Goal: Information Seeking & Learning: Learn about a topic

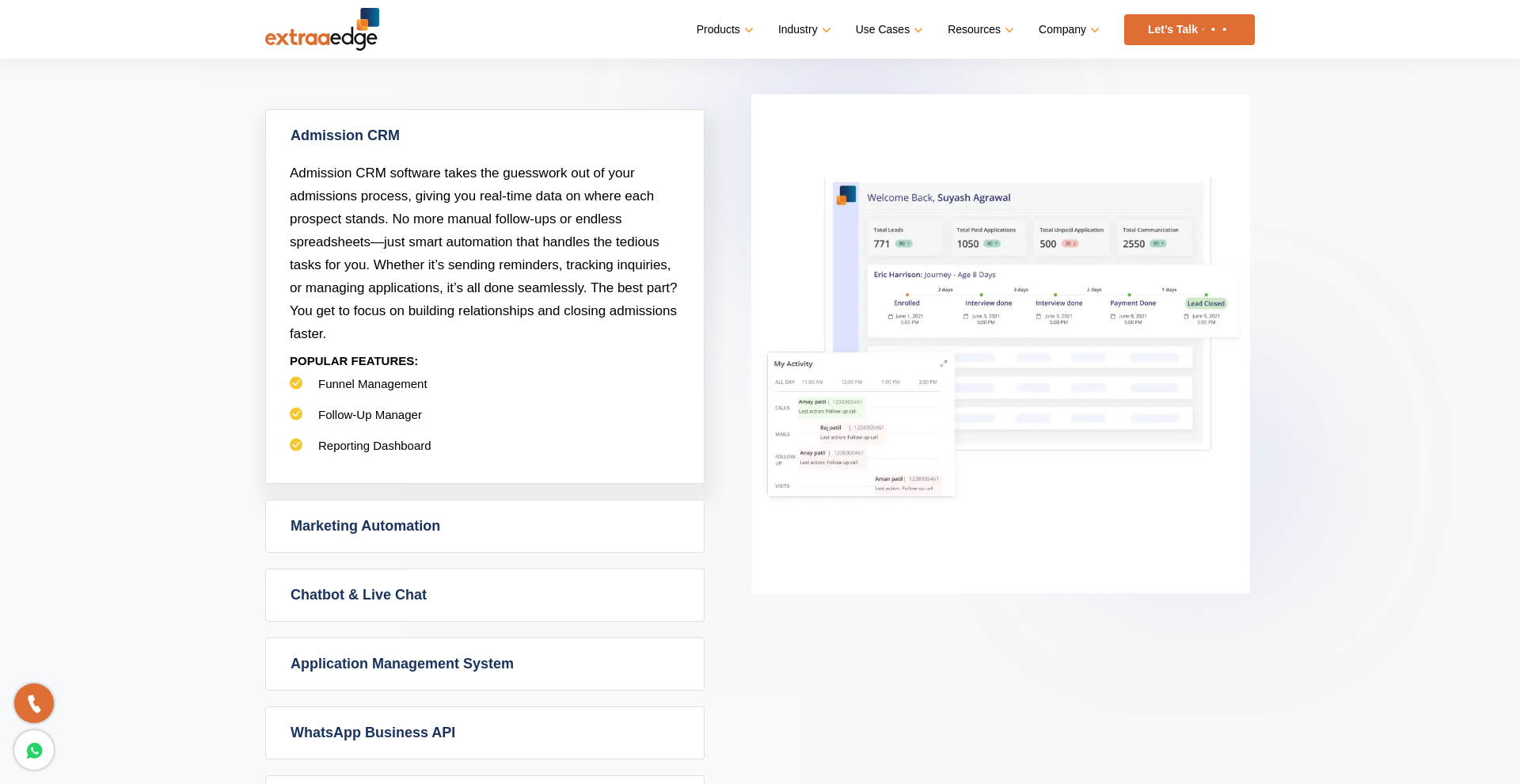
scroll to position [712, 0]
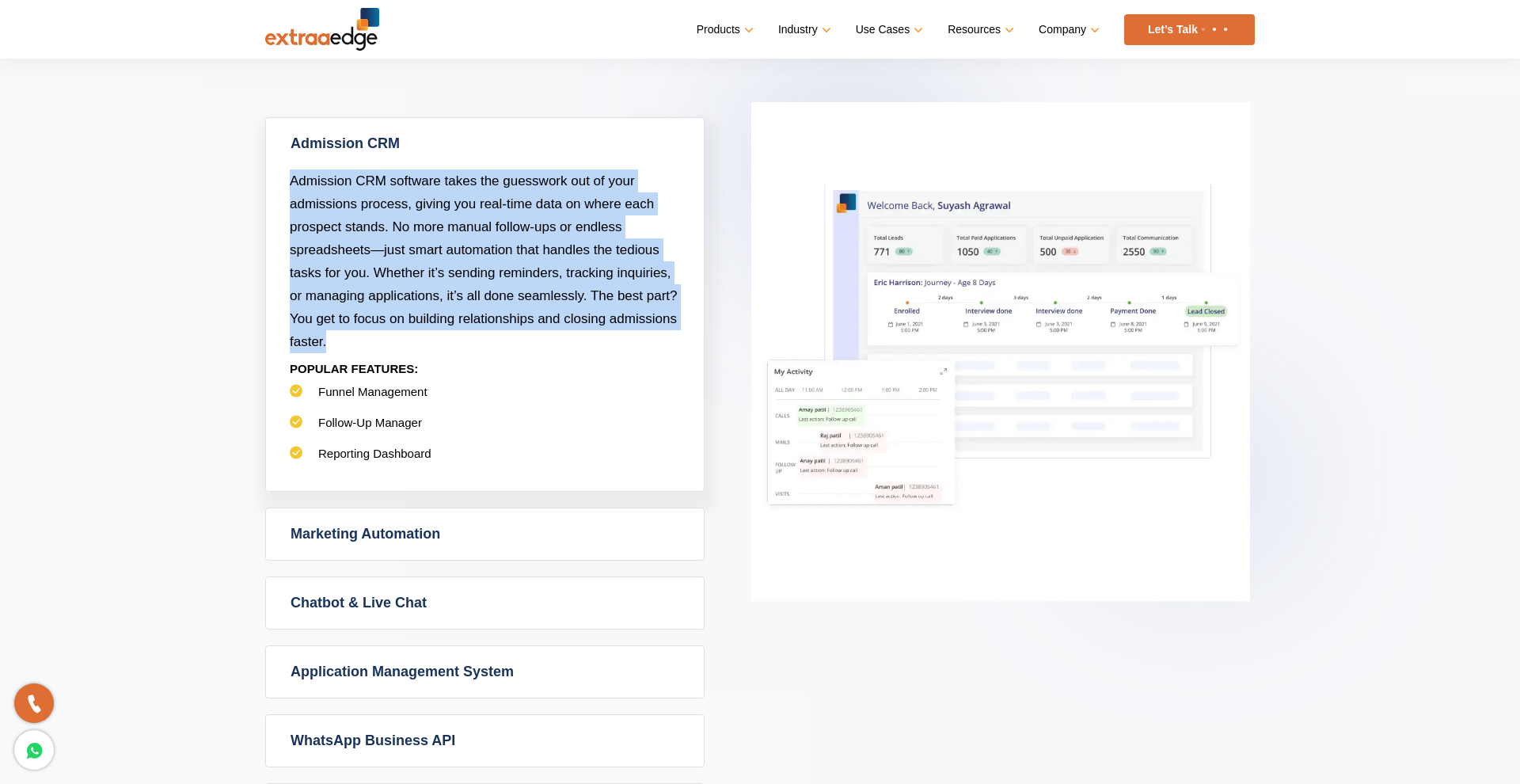
drag, startPoint x: 290, startPoint y: 179, endPoint x: 353, endPoint y: 333, distance: 166.4
click at [353, 333] on p "Admission CRM software takes the guesswork out of your admissions process, givi…" at bounding box center [485, 261] width 390 height 184
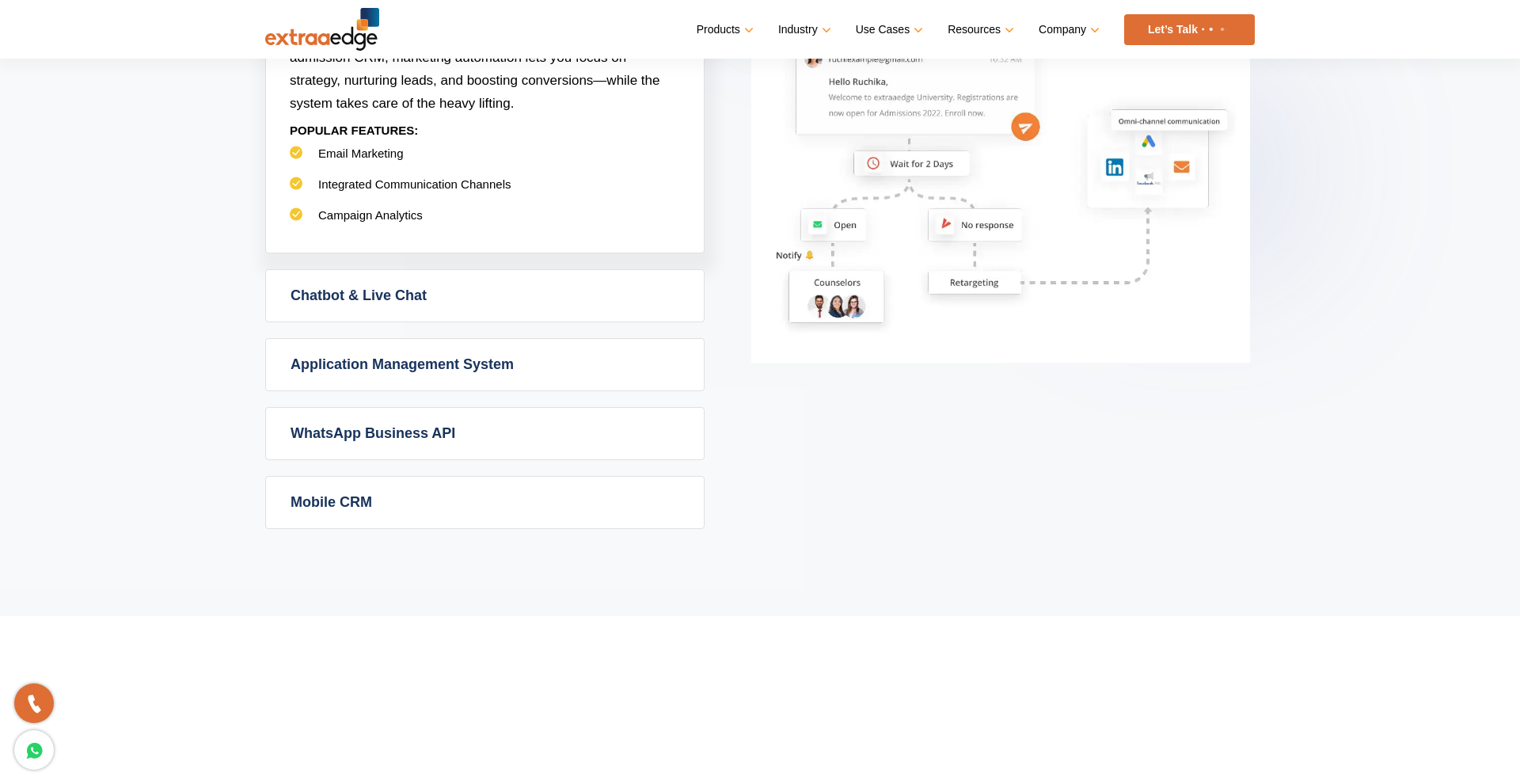
scroll to position [1031, 0]
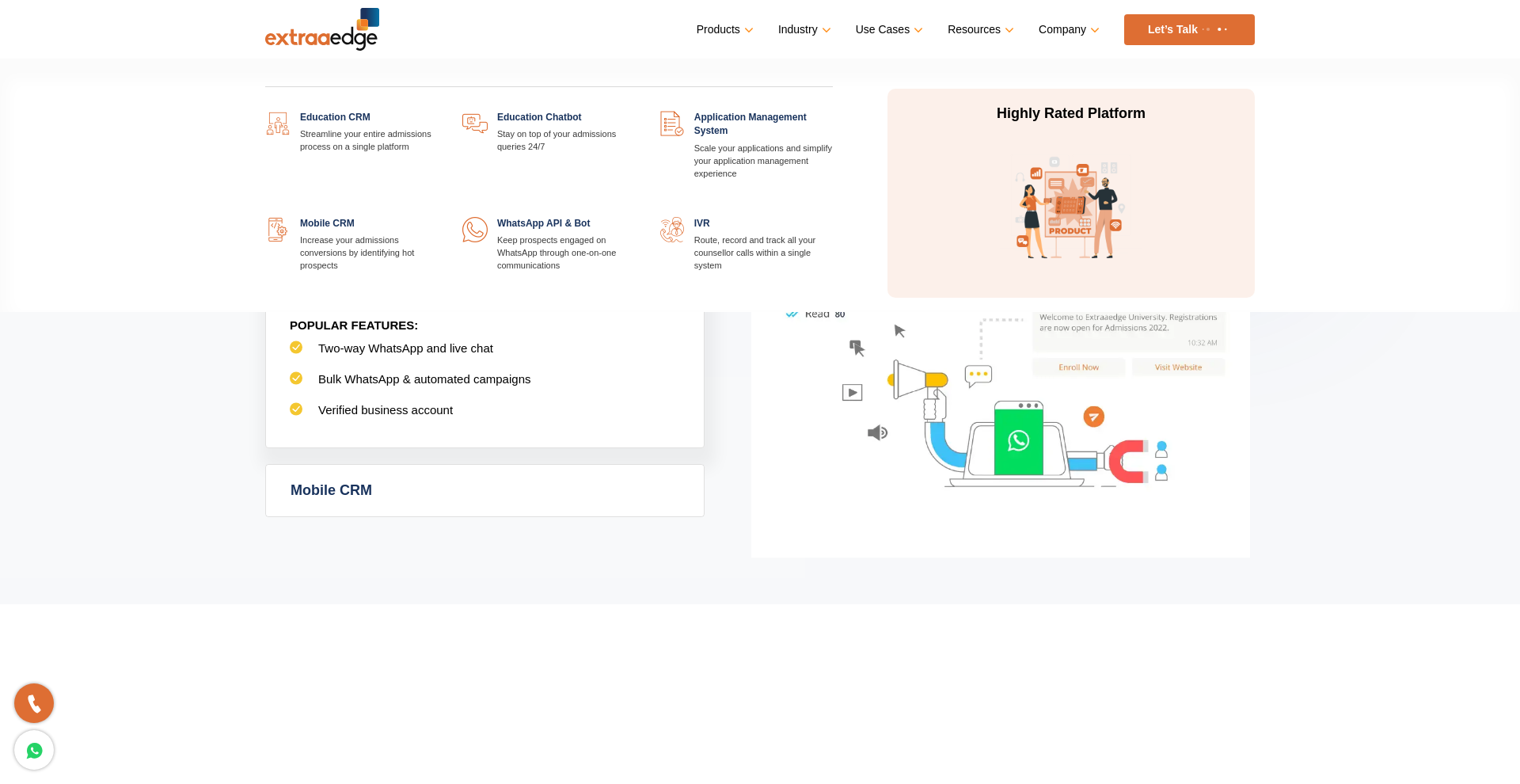
click at [833, 111] on link at bounding box center [833, 111] width 0 height 0
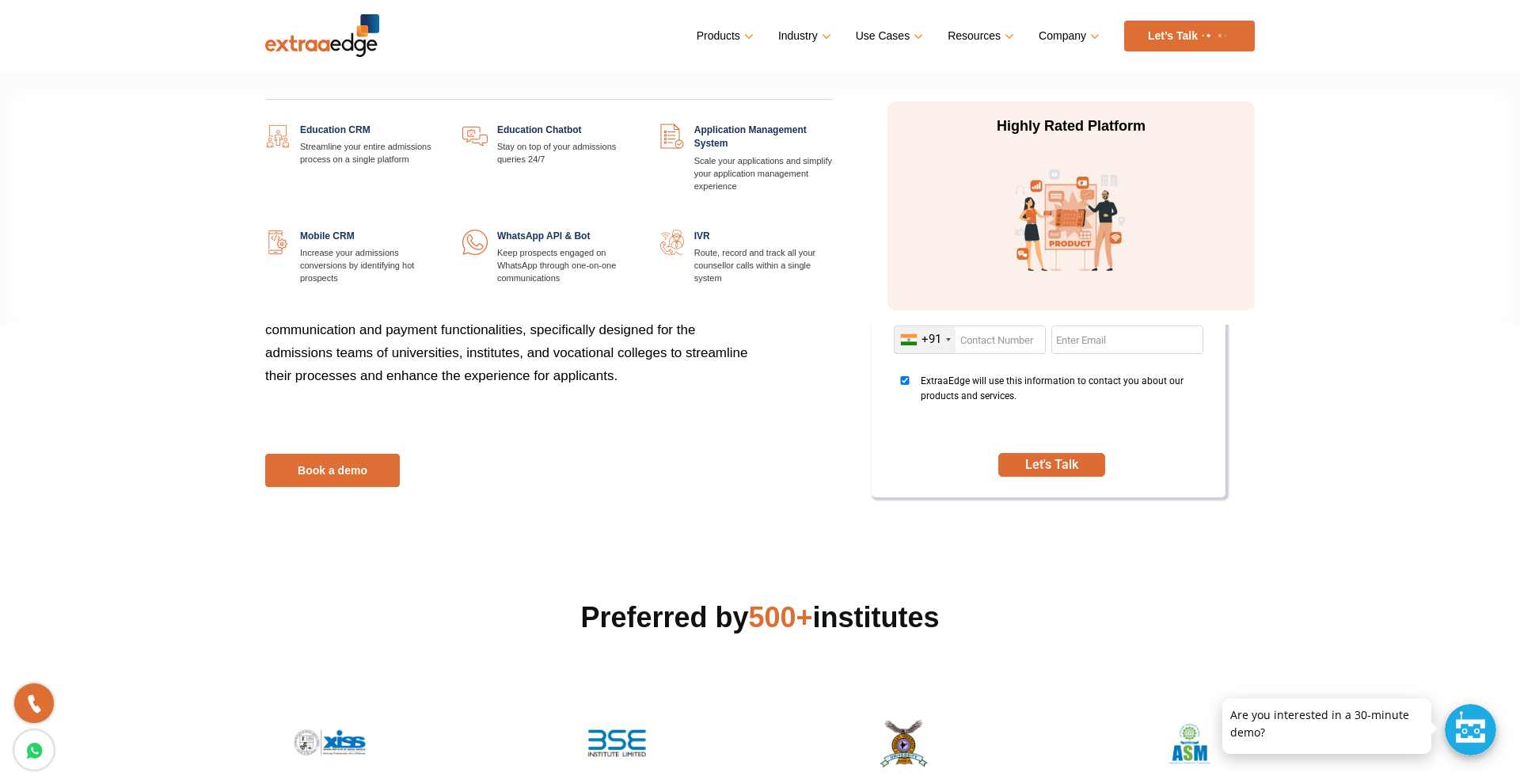
click at [439, 123] on link at bounding box center [439, 123] width 0 height 0
